Goal: Information Seeking & Learning: Learn about a topic

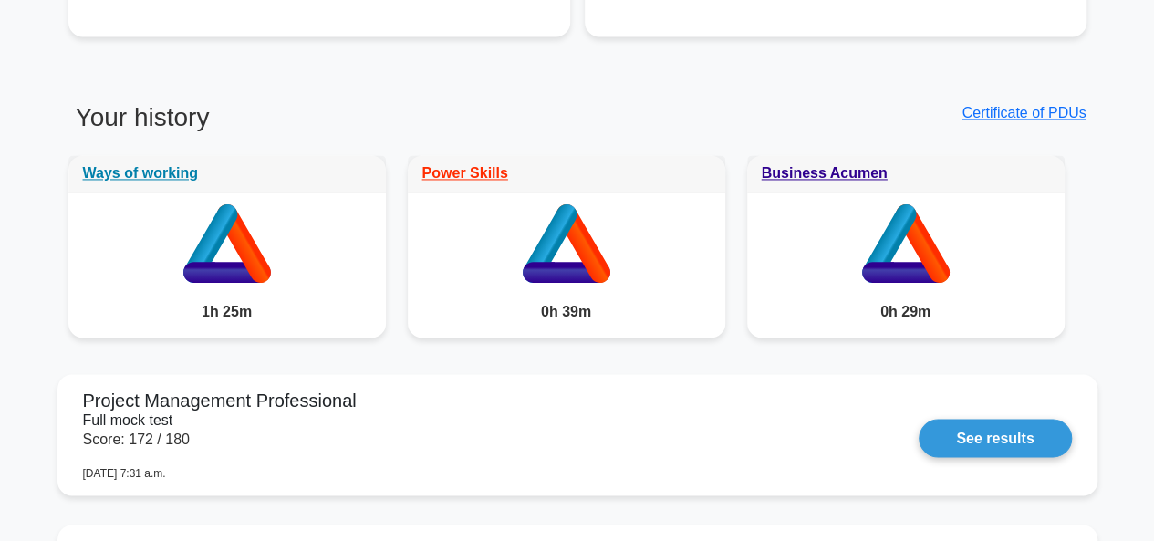
scroll to position [1336, 0]
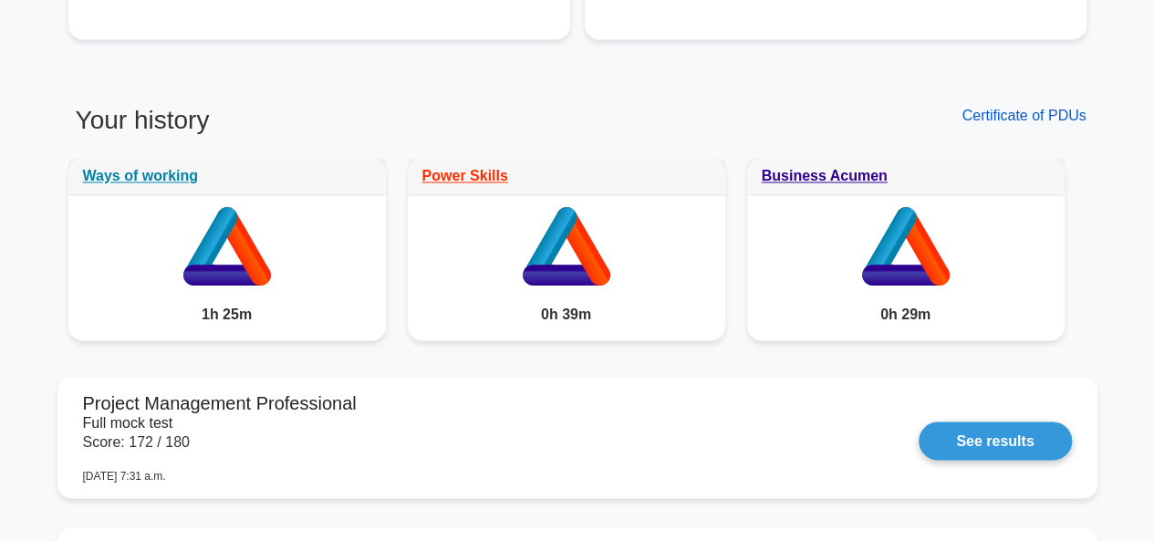
click at [1018, 115] on link "Certificate of PDUs" at bounding box center [1023, 116] width 124 height 16
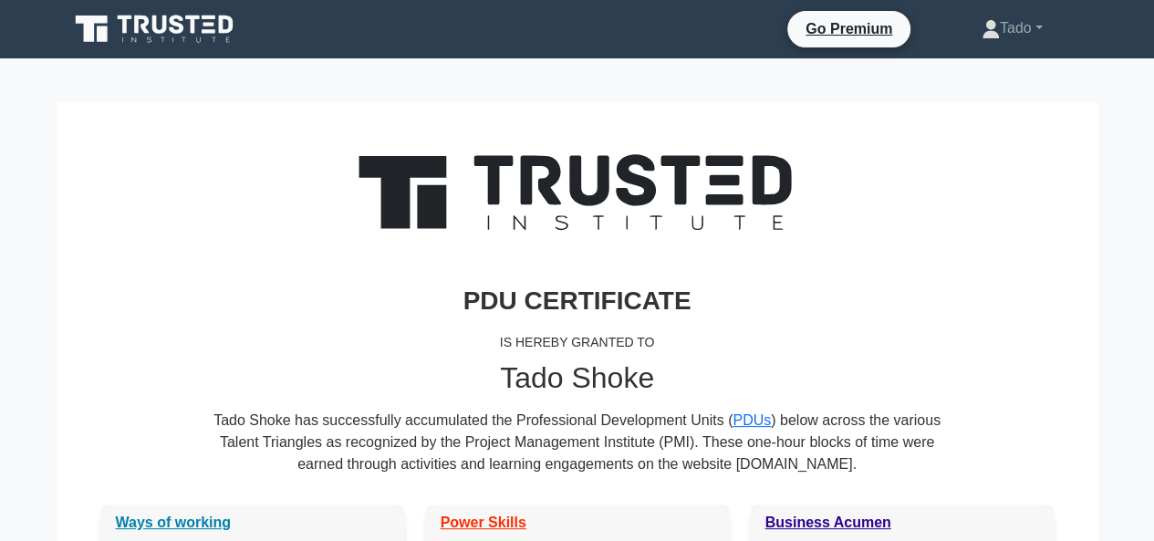
click at [193, 30] on icon at bounding box center [193, 25] width 15 height 18
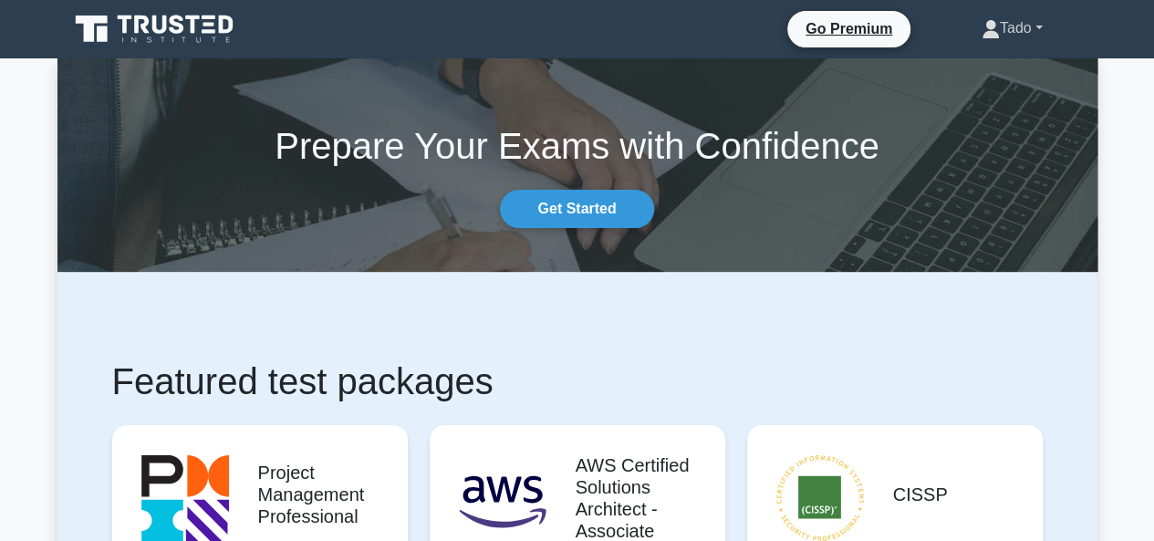
click at [1019, 30] on link "Tado" at bounding box center [1011, 28] width 149 height 36
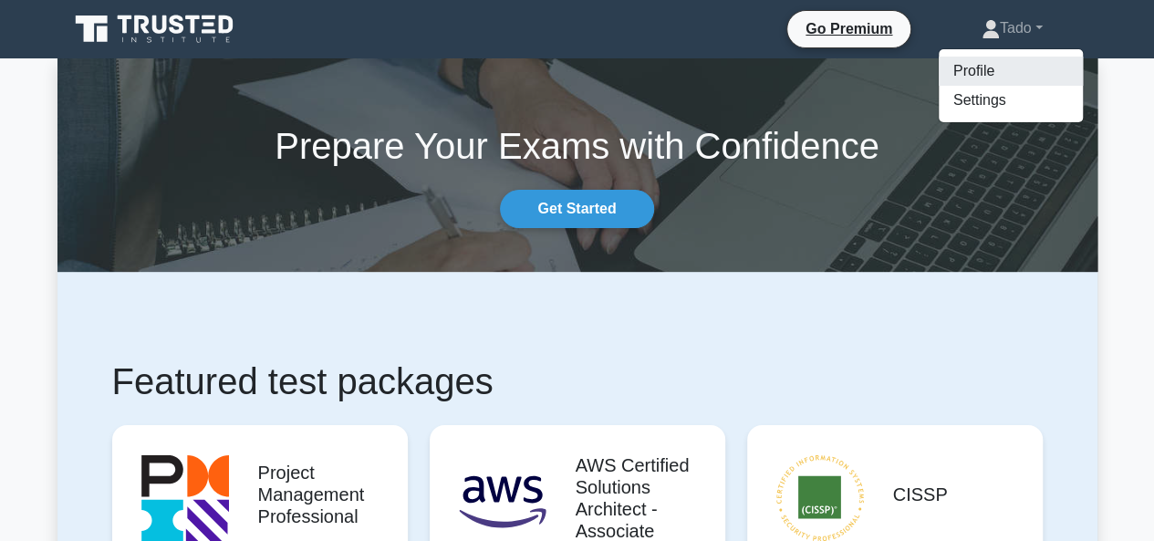
click at [964, 65] on link "Profile" at bounding box center [1010, 71] width 144 height 29
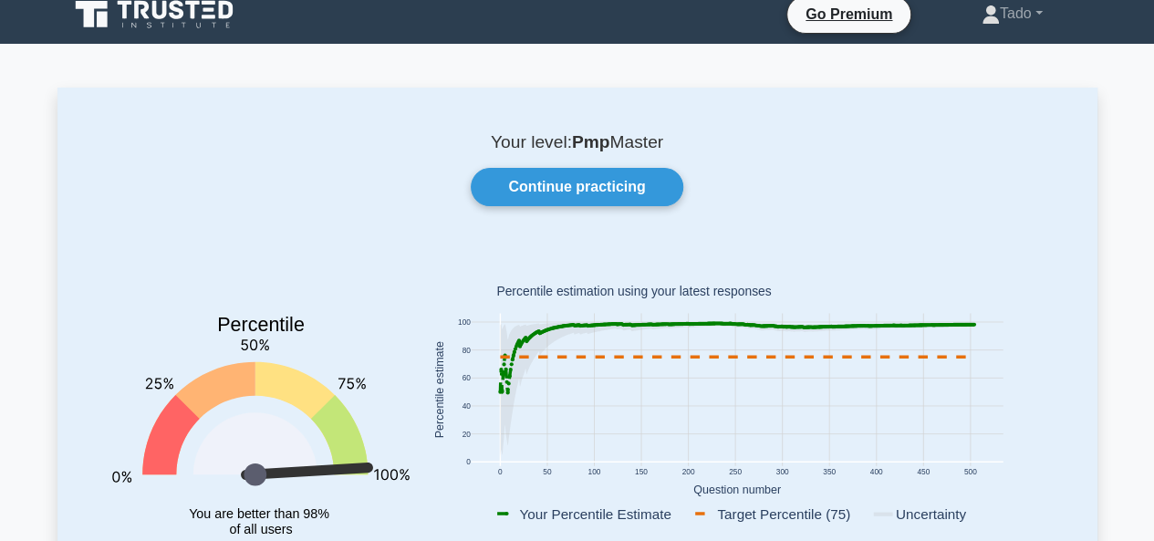
scroll to position [11, 0]
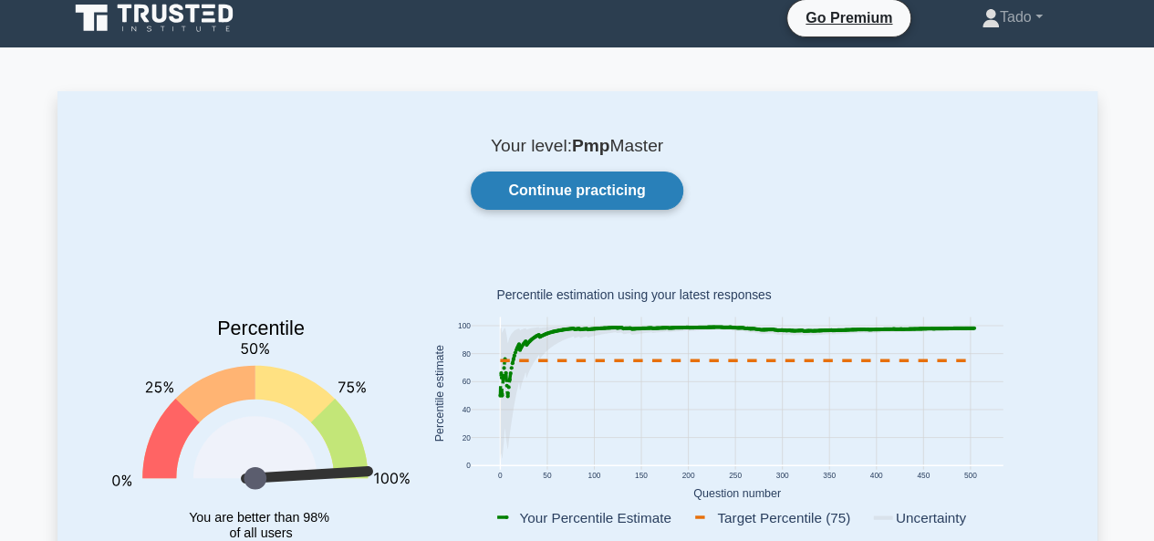
click at [589, 181] on link "Continue practicing" at bounding box center [577, 190] width 212 height 38
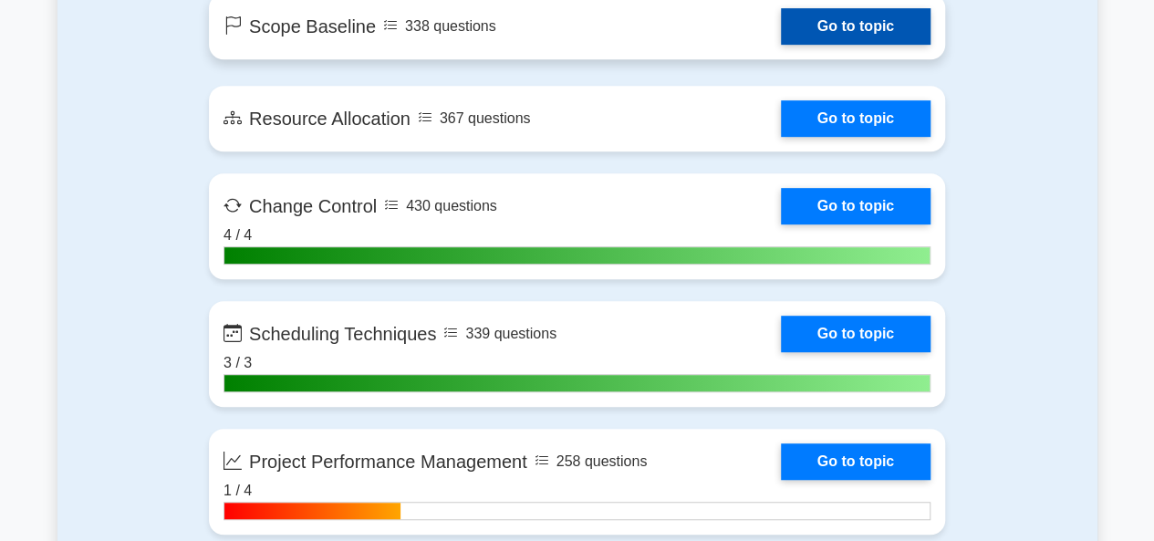
scroll to position [3857, 0]
